Goal: Transaction & Acquisition: Download file/media

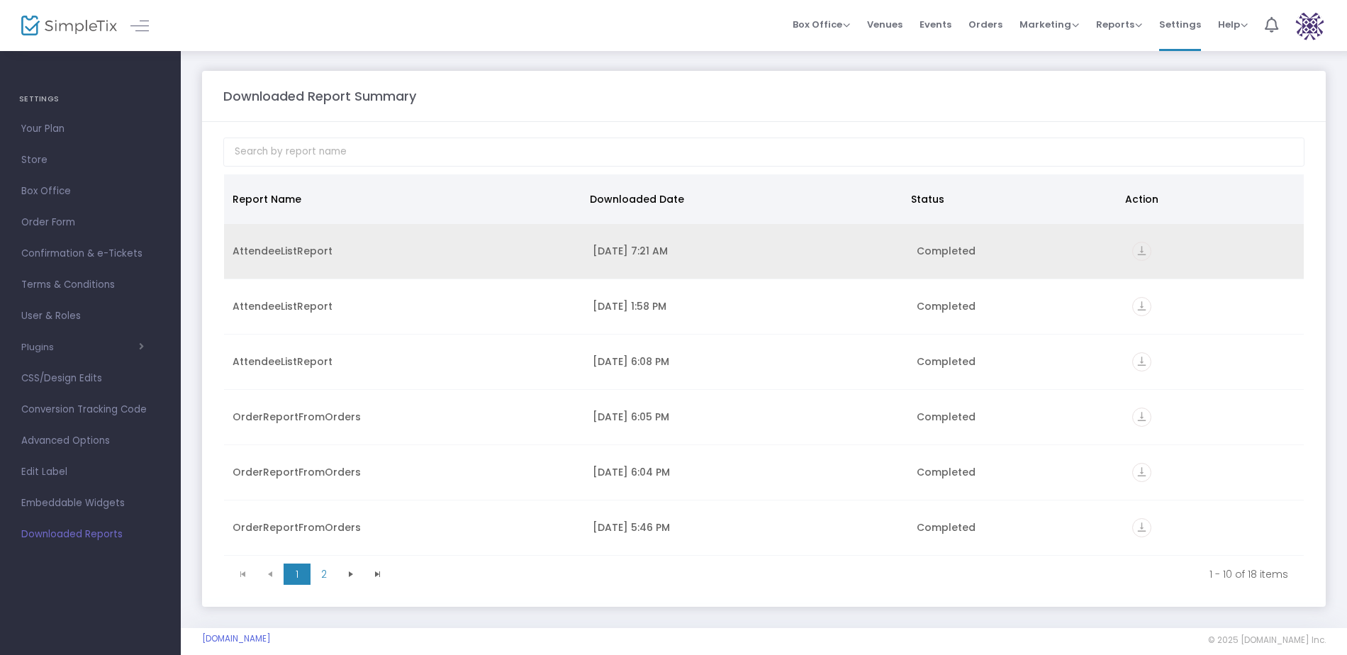
click at [1137, 255] on icon "vertical_align_bottom" at bounding box center [1141, 251] width 19 height 19
click at [1135, 250] on icon "vertical_align_bottom" at bounding box center [1141, 251] width 19 height 19
